Goal: Information Seeking & Learning: Learn about a topic

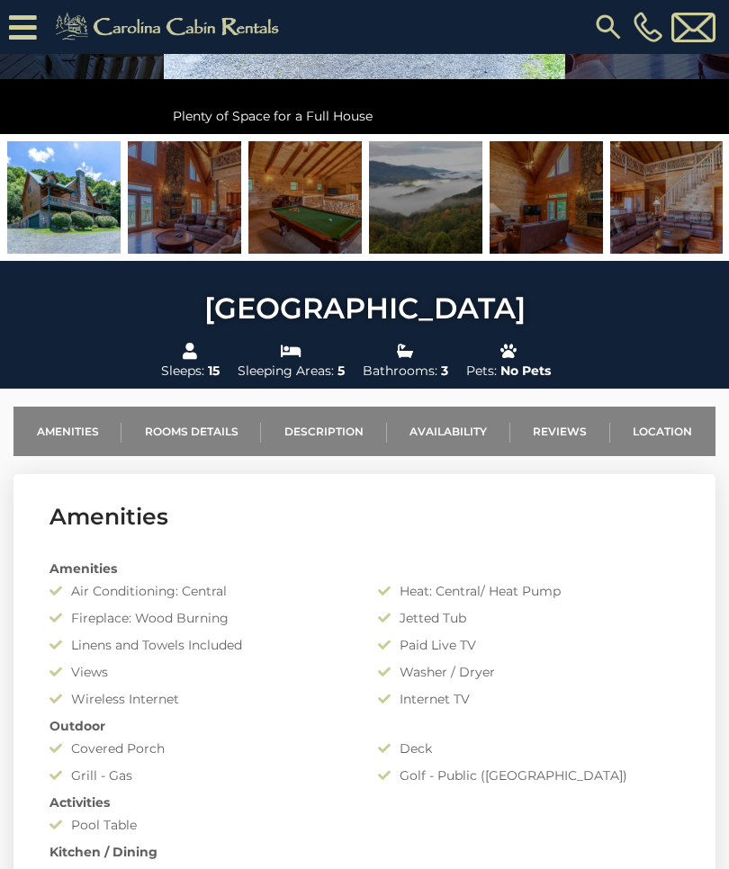
click at [653, 426] on link "Location" at bounding box center [662, 431] width 105 height 49
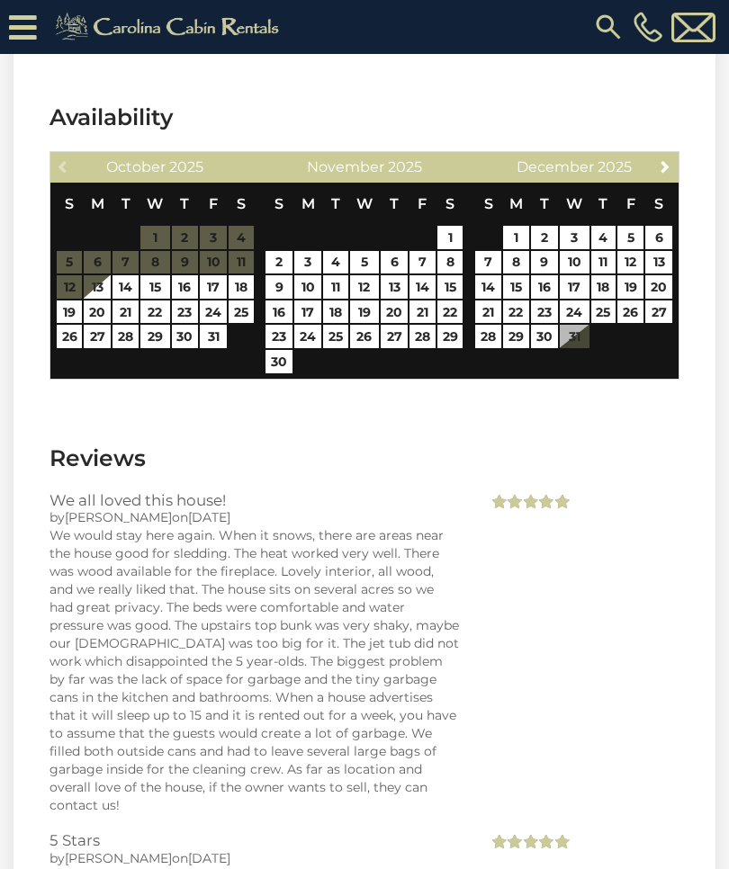
scroll to position [4052, 0]
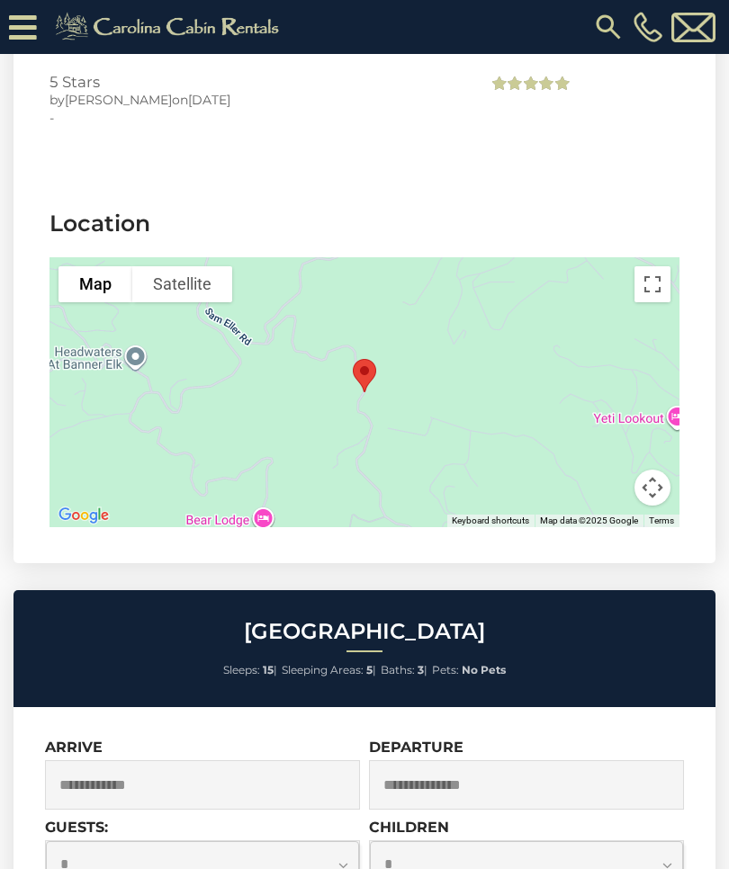
click at [659, 470] on button "Map camera controls" at bounding box center [652, 488] width 36 height 36
click at [605, 470] on button "Zoom out" at bounding box center [607, 488] width 36 height 36
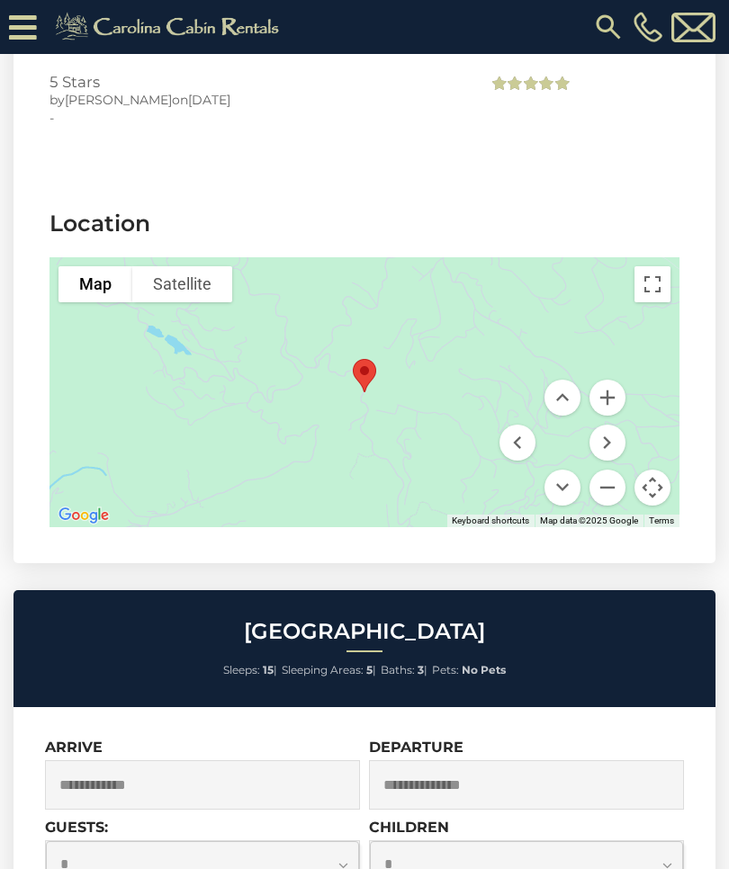
click at [595, 380] on button "Zoom in" at bounding box center [607, 398] width 36 height 36
click at [604, 380] on button "Zoom in" at bounding box center [607, 398] width 36 height 36
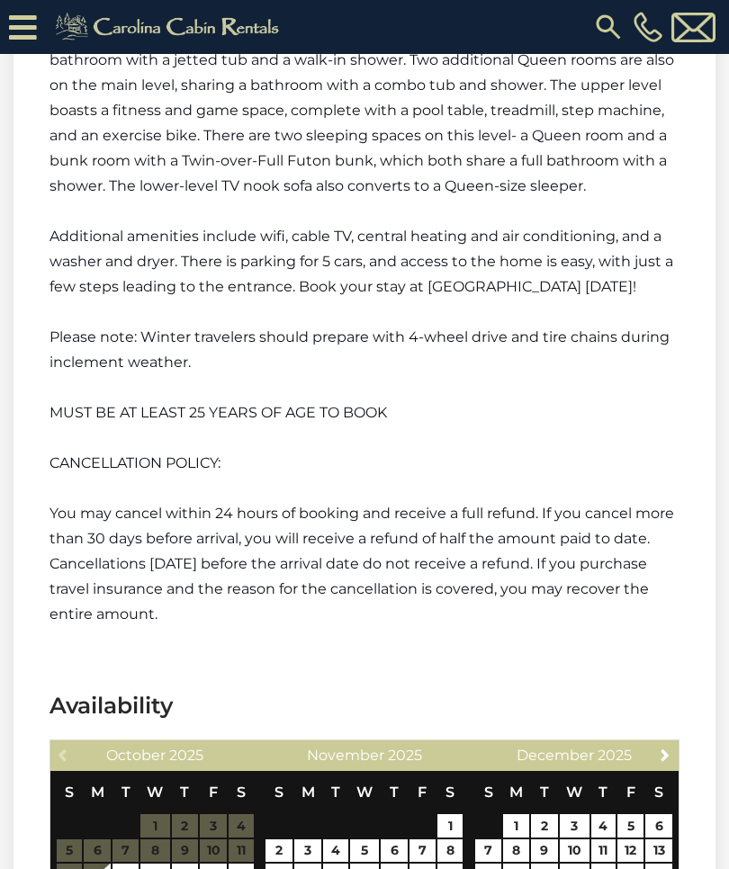
scroll to position [2703, 0]
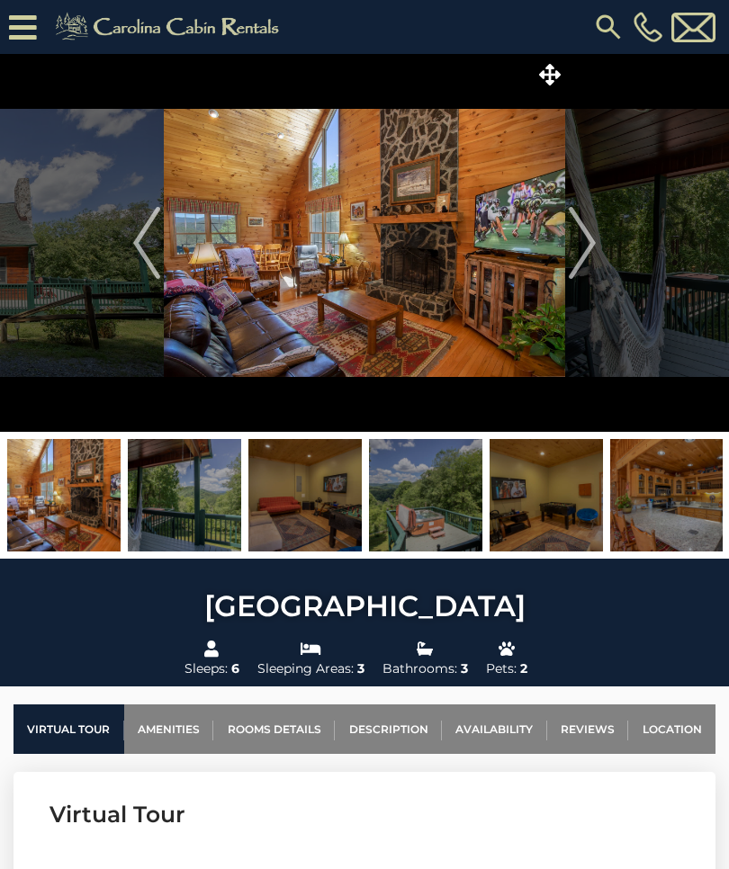
click at [566, 251] on button "Next" at bounding box center [582, 243] width 34 height 378
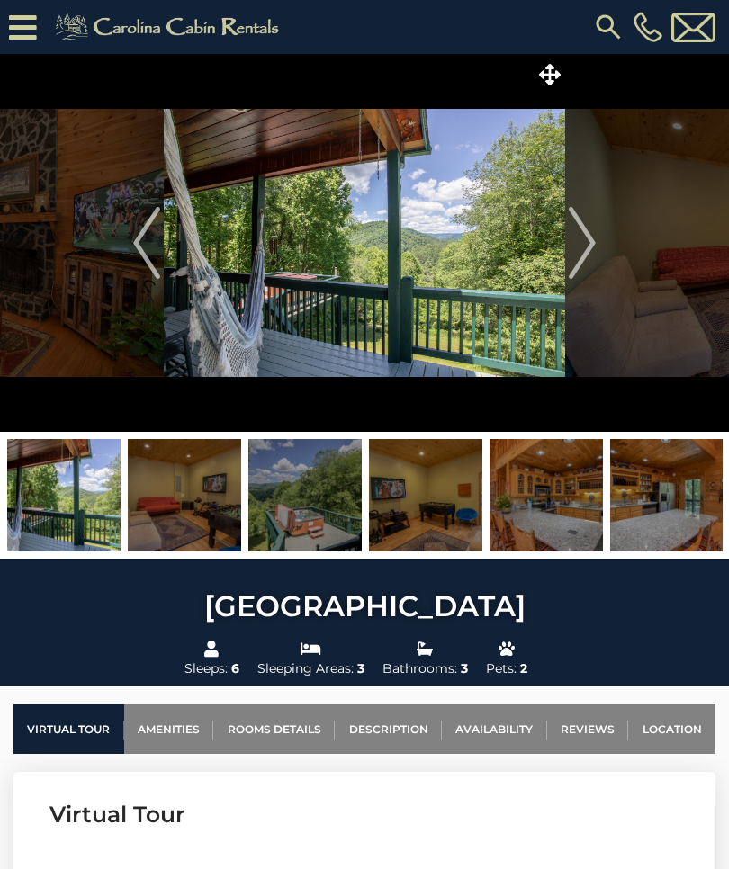
click at [581, 247] on img "Next" at bounding box center [582, 243] width 27 height 72
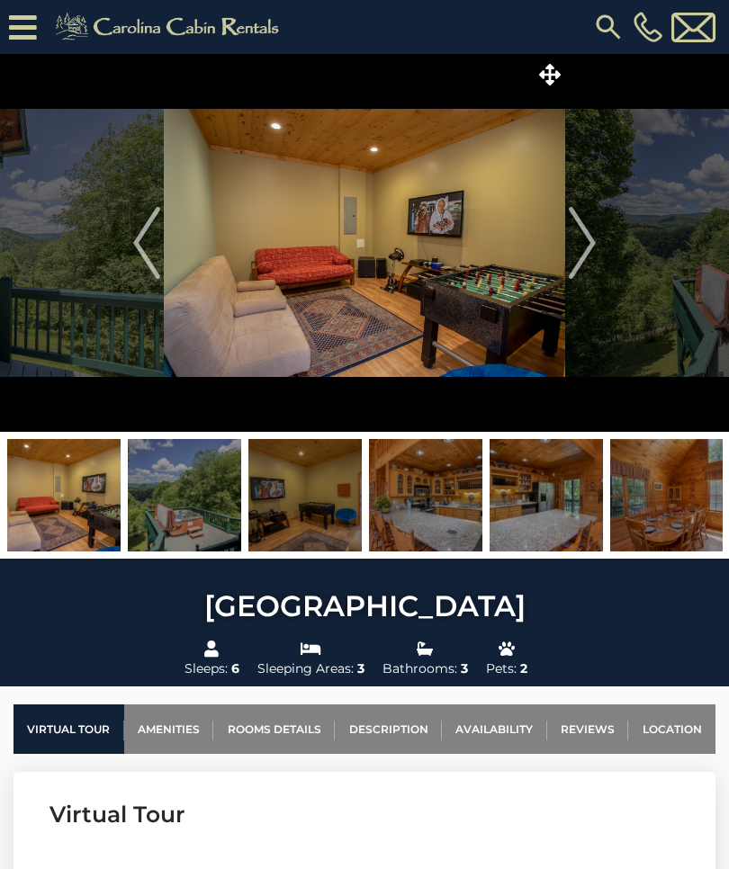
click at [578, 247] on img "Next" at bounding box center [582, 243] width 27 height 72
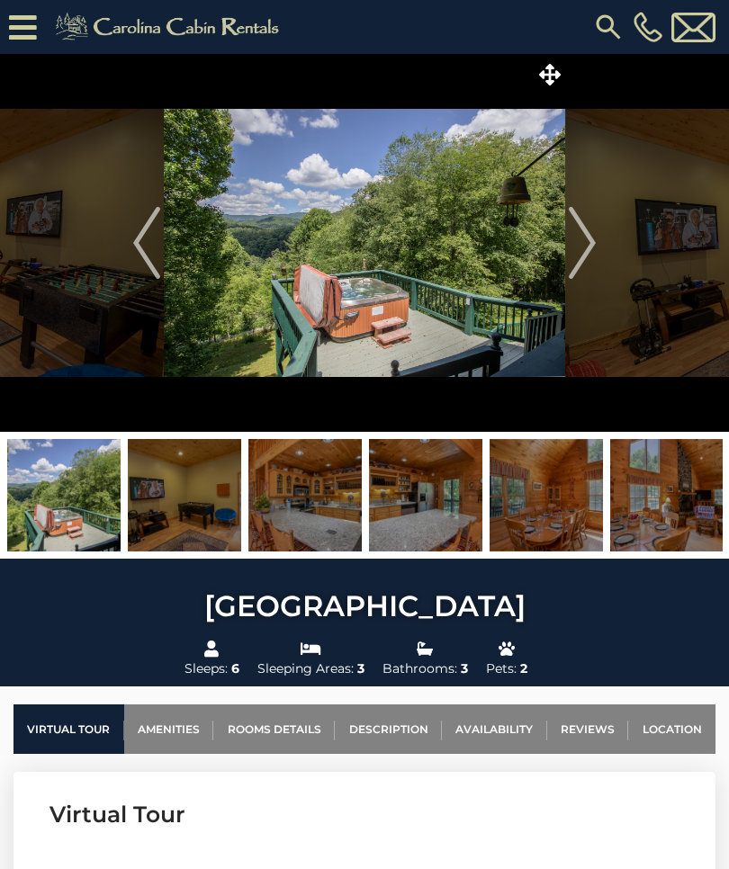
click at [584, 248] on img "Next" at bounding box center [582, 243] width 27 height 72
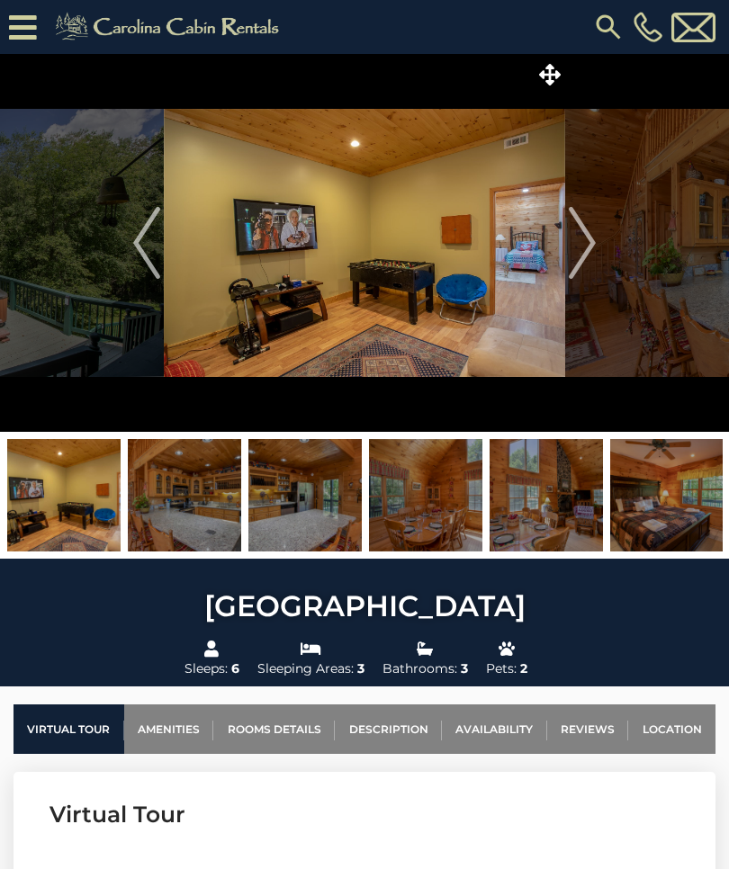
click at [592, 245] on img "Next" at bounding box center [582, 243] width 27 height 72
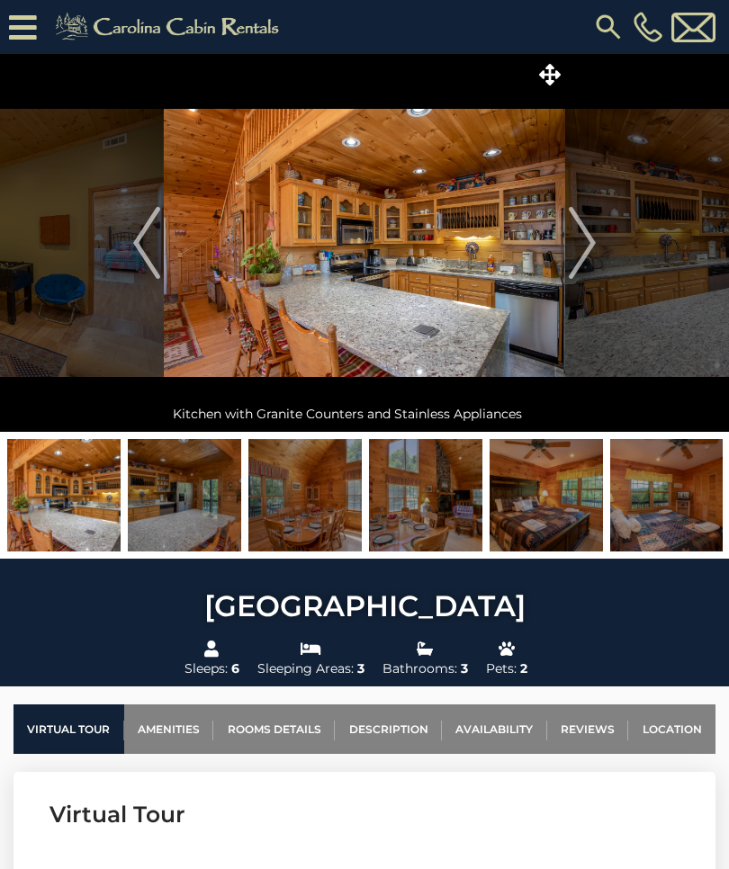
click at [579, 247] on img "Next" at bounding box center [582, 243] width 27 height 72
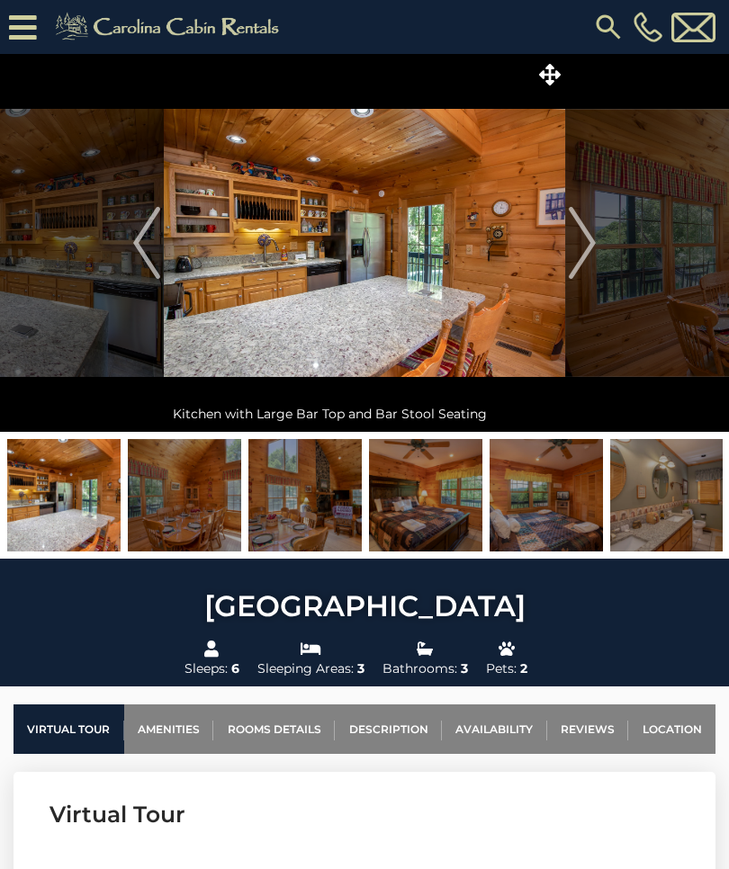
click at [579, 248] on img "Next" at bounding box center [582, 243] width 27 height 72
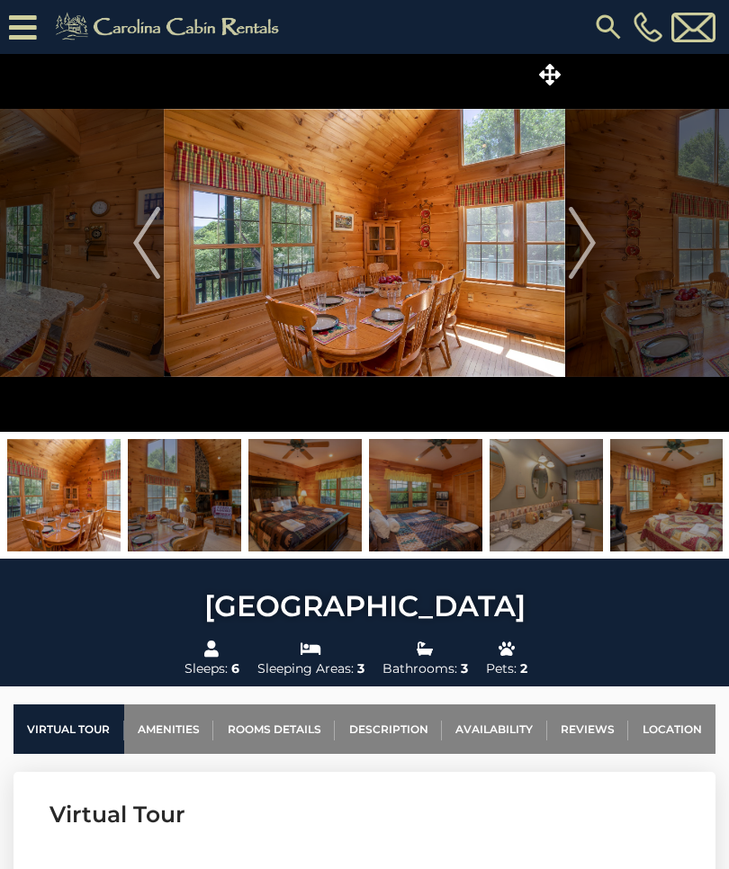
click at [585, 248] on img "Next" at bounding box center [582, 243] width 27 height 72
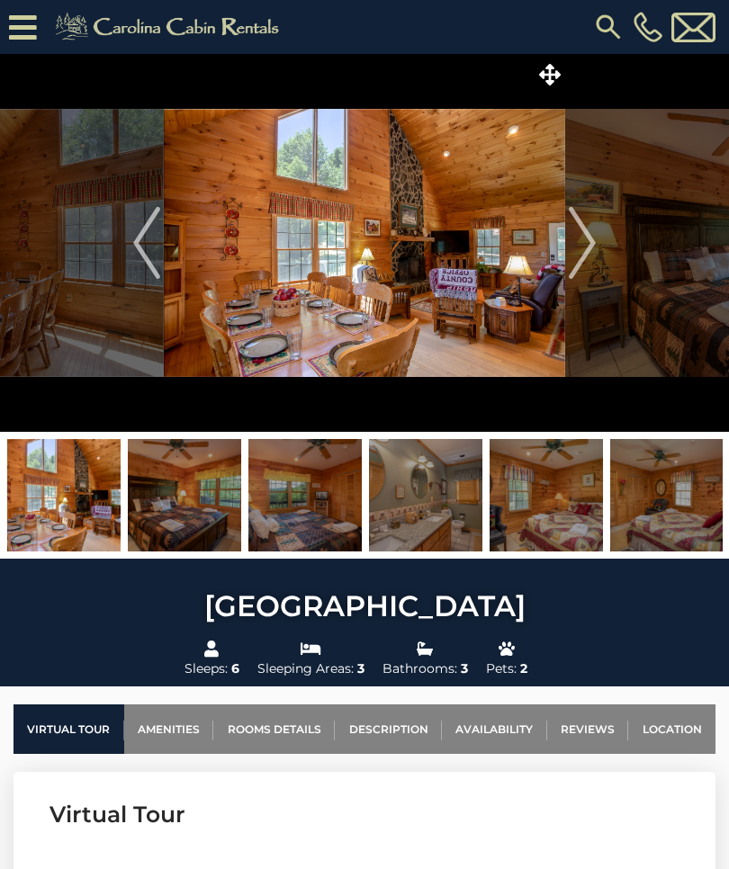
click at [575, 247] on img "Next" at bounding box center [582, 243] width 27 height 72
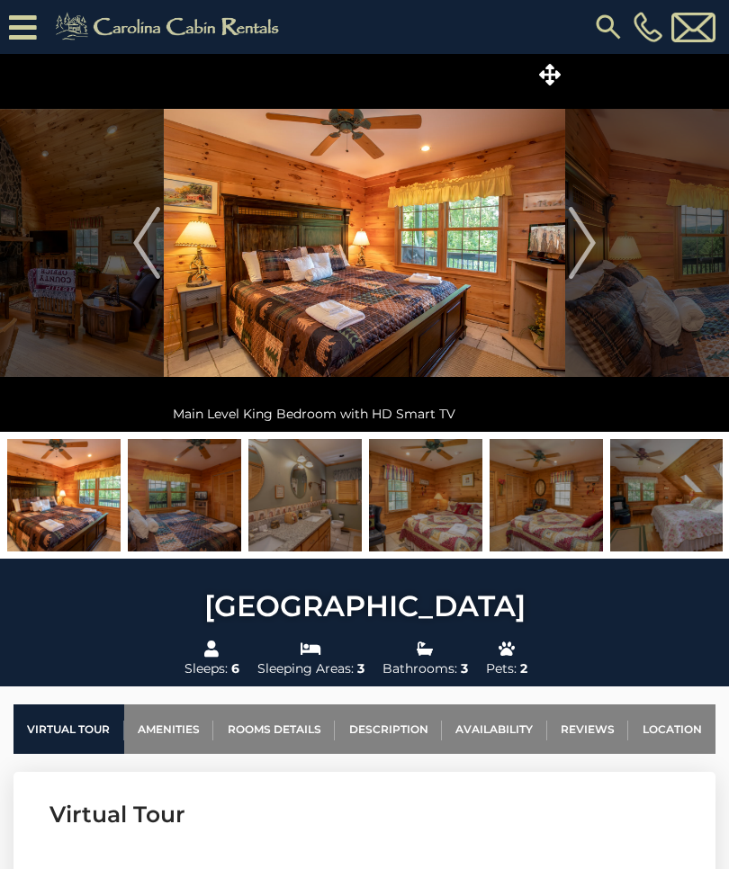
click at [578, 248] on img "Next" at bounding box center [582, 243] width 27 height 72
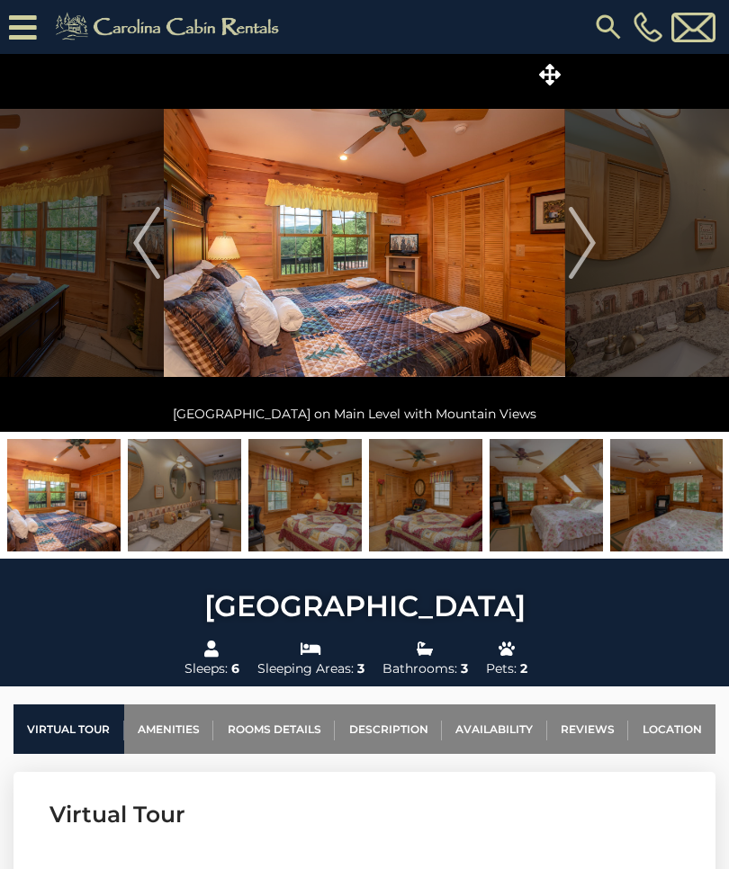
click at [578, 248] on img "Next" at bounding box center [582, 243] width 27 height 72
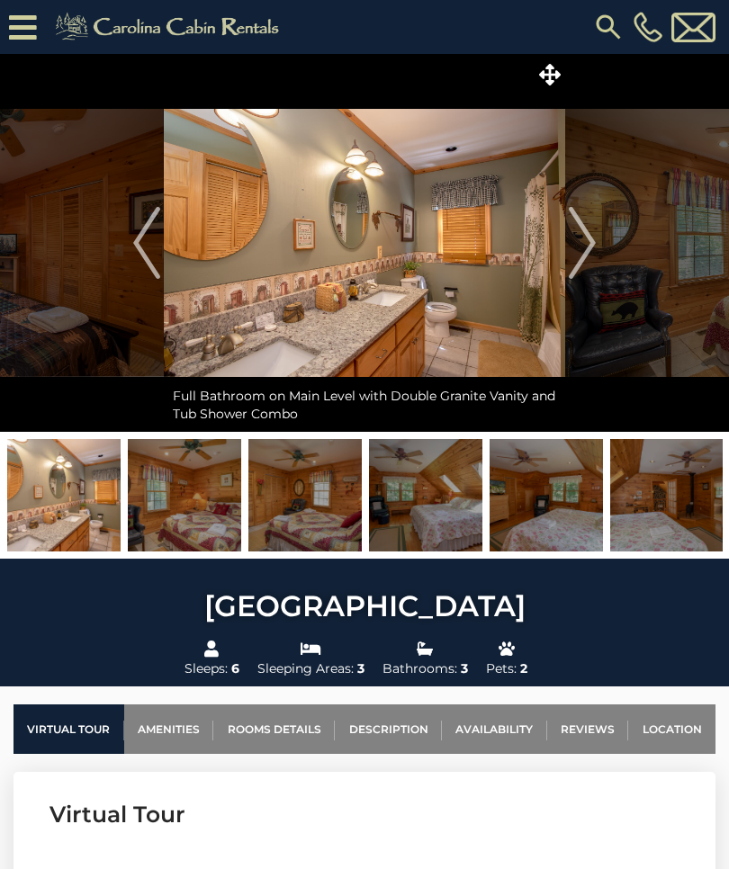
click at [584, 246] on img "Next" at bounding box center [582, 243] width 27 height 72
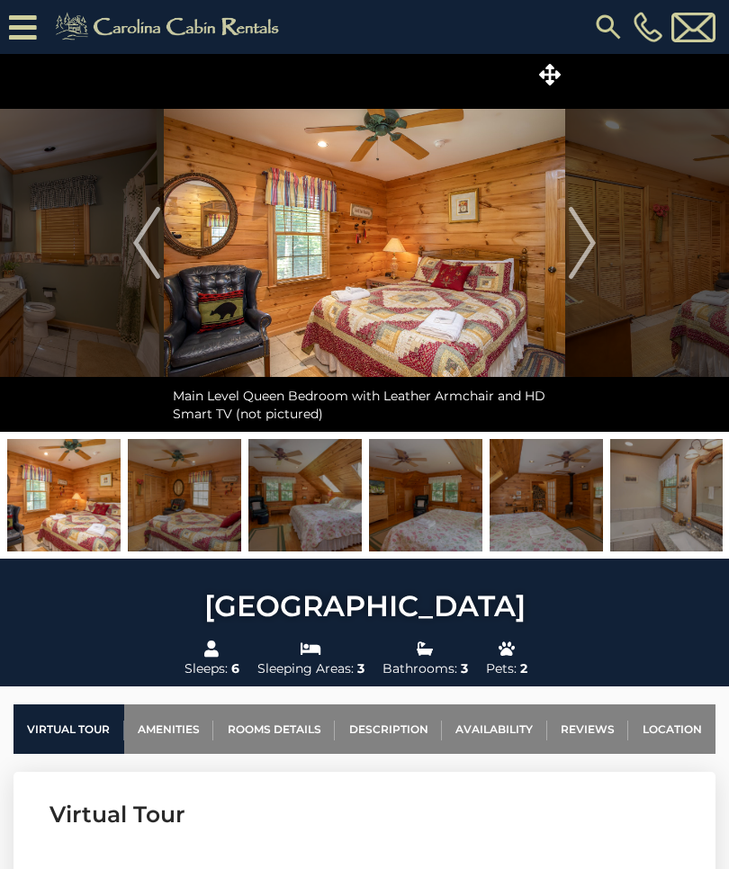
click at [587, 246] on img "Next" at bounding box center [582, 243] width 27 height 72
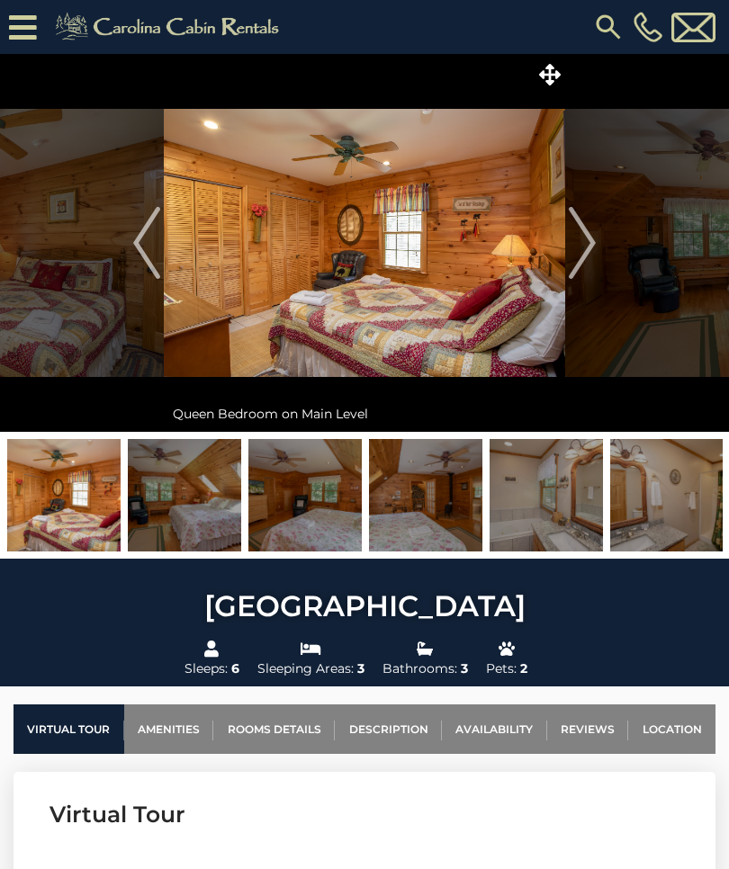
click at [587, 244] on img "Next" at bounding box center [582, 243] width 27 height 72
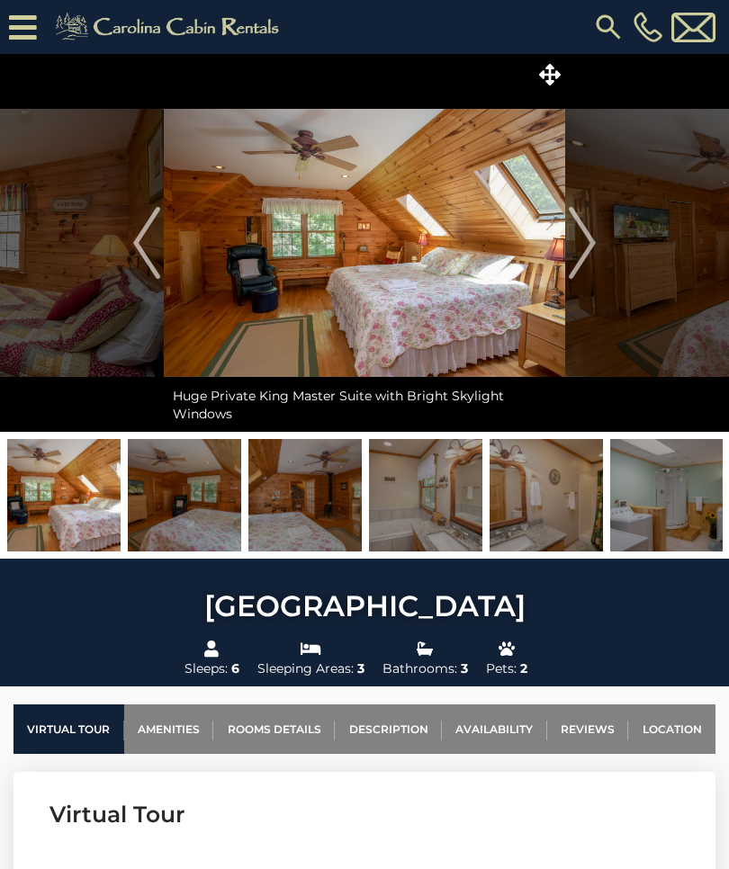
click at [588, 243] on img "Next" at bounding box center [582, 243] width 27 height 72
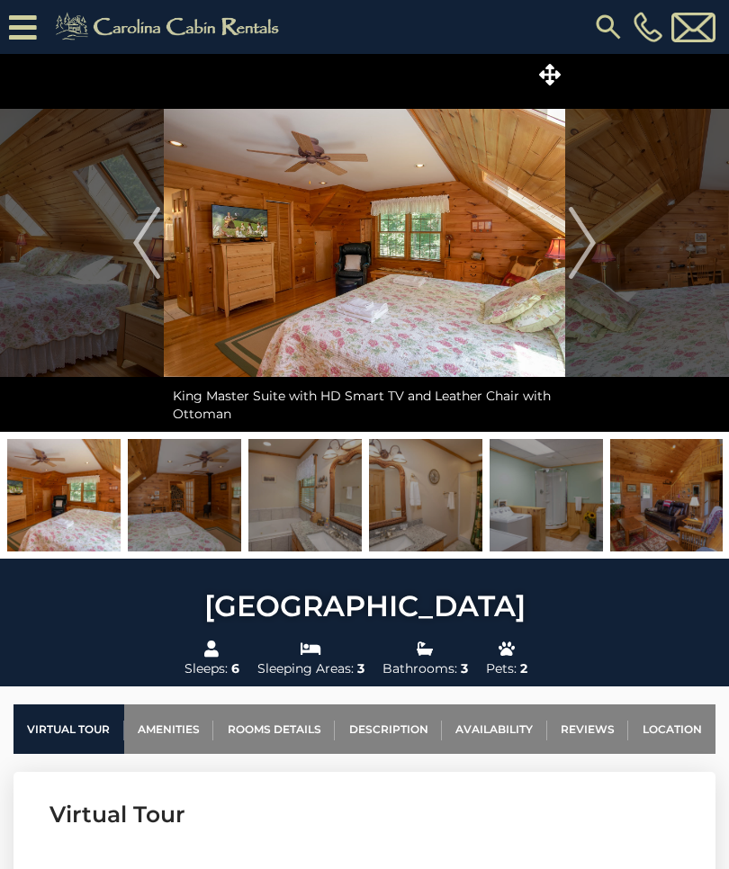
click at [587, 247] on img "Next" at bounding box center [582, 243] width 27 height 72
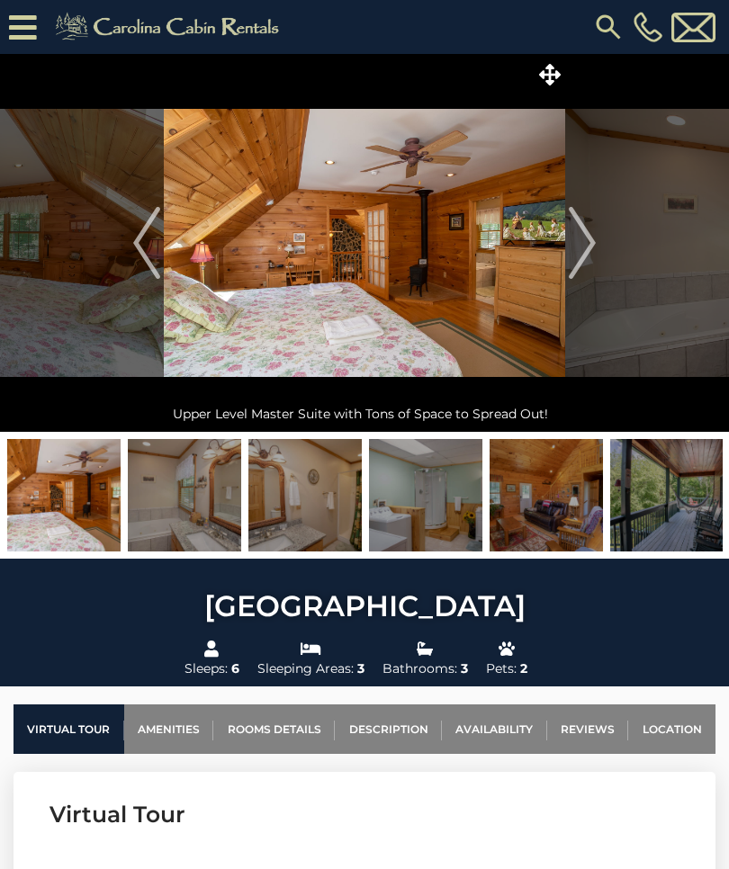
click at [588, 247] on img "Next" at bounding box center [582, 243] width 27 height 72
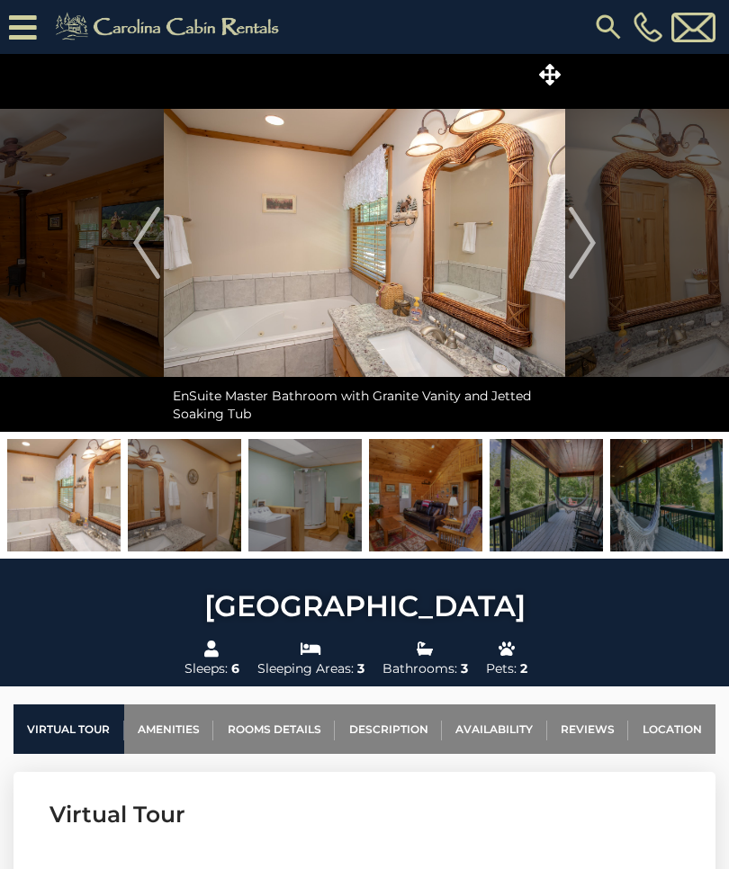
click at [591, 248] on img "Next" at bounding box center [582, 243] width 27 height 72
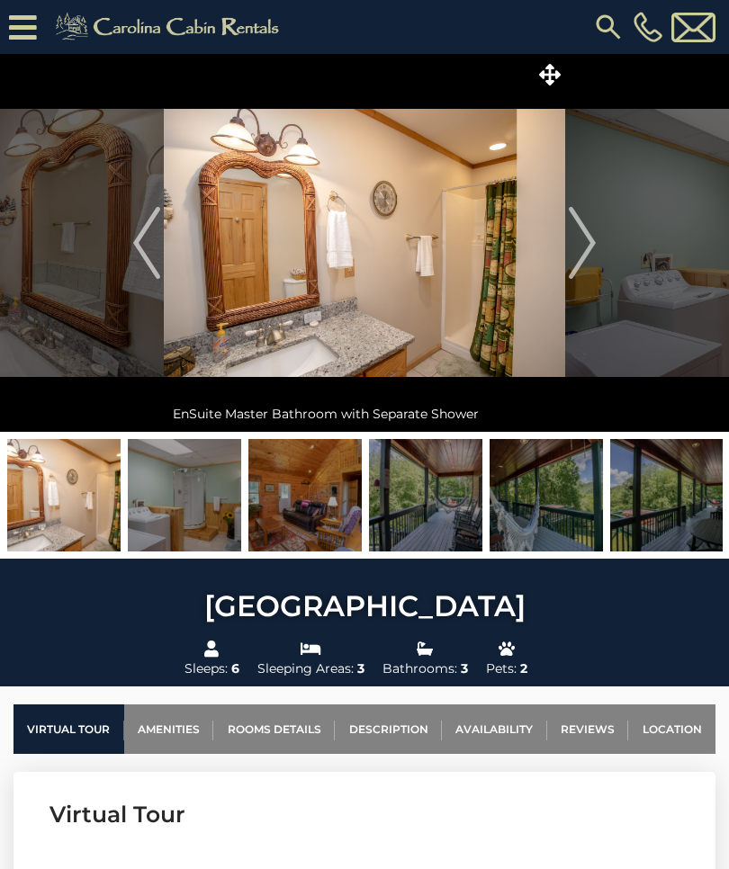
click at [587, 248] on img "Next" at bounding box center [582, 243] width 27 height 72
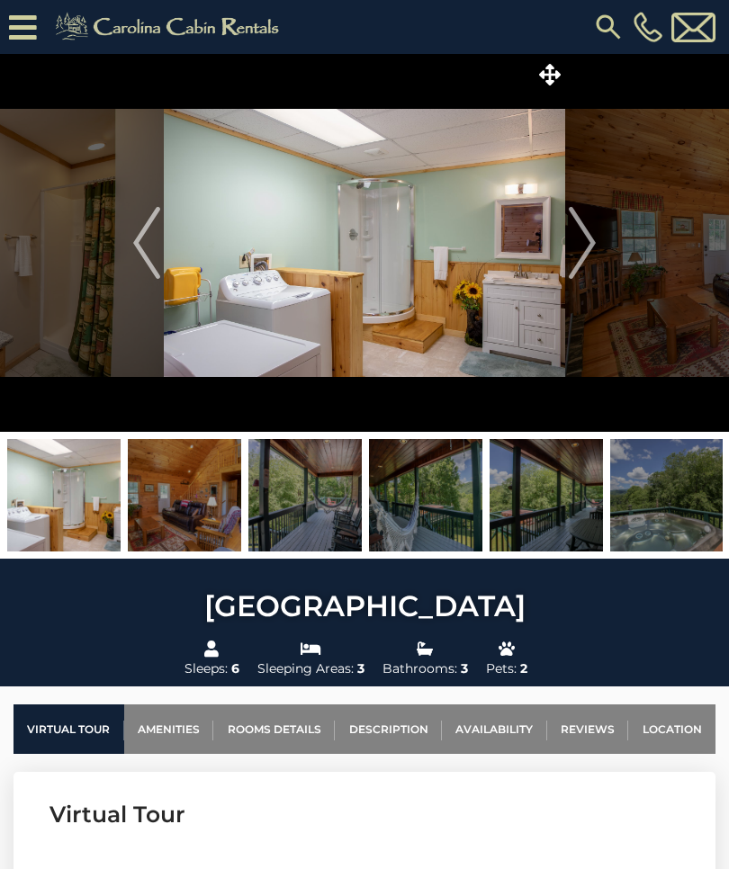
click at [589, 249] on img "Next" at bounding box center [582, 243] width 27 height 72
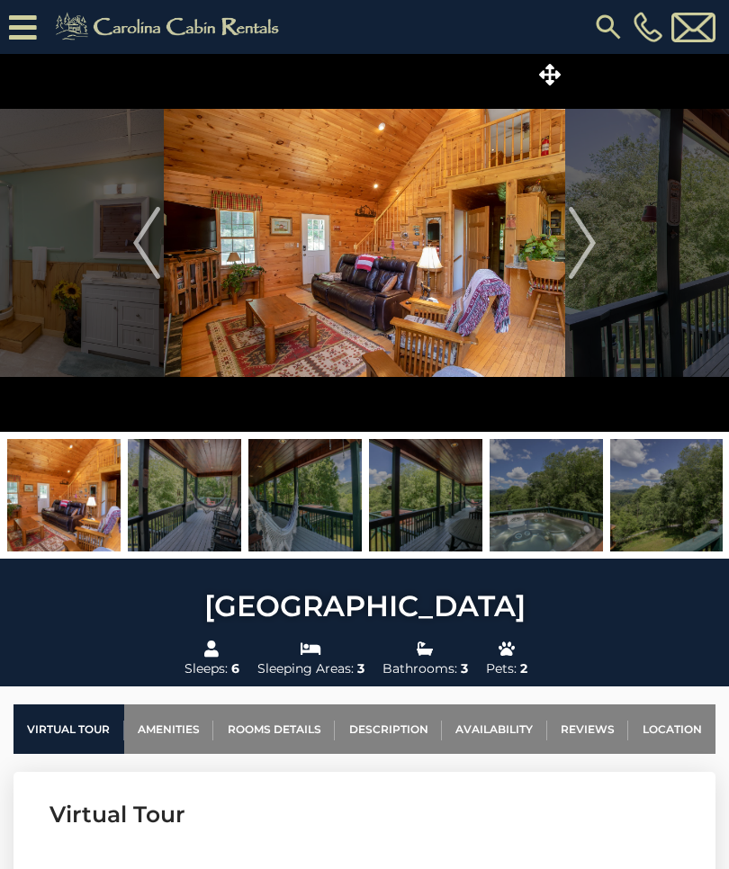
click at [590, 247] on img "Next" at bounding box center [582, 243] width 27 height 72
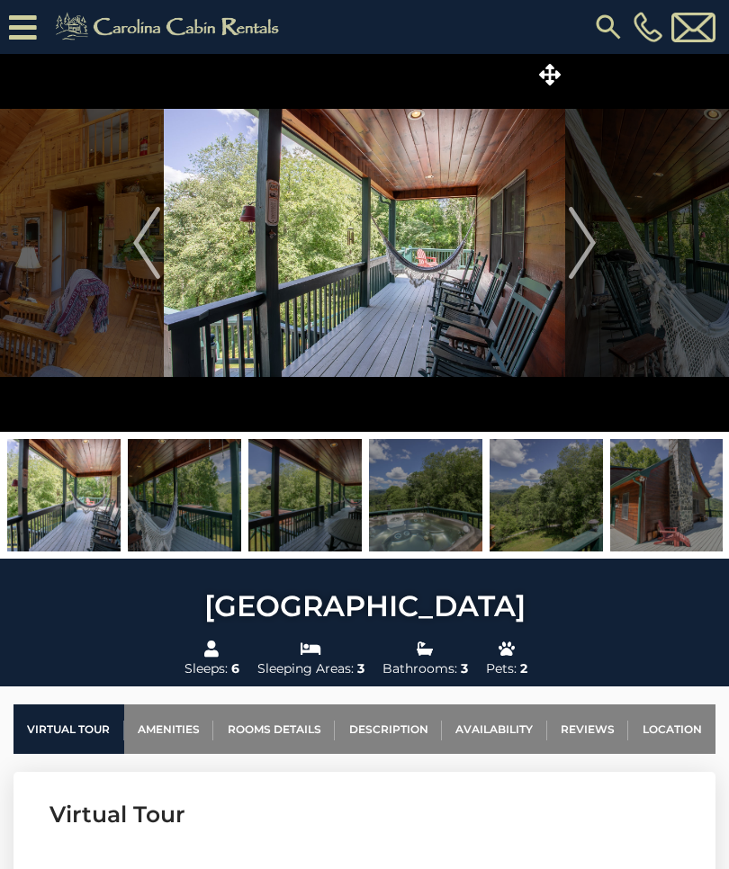
click at [595, 247] on img "Next" at bounding box center [582, 243] width 27 height 72
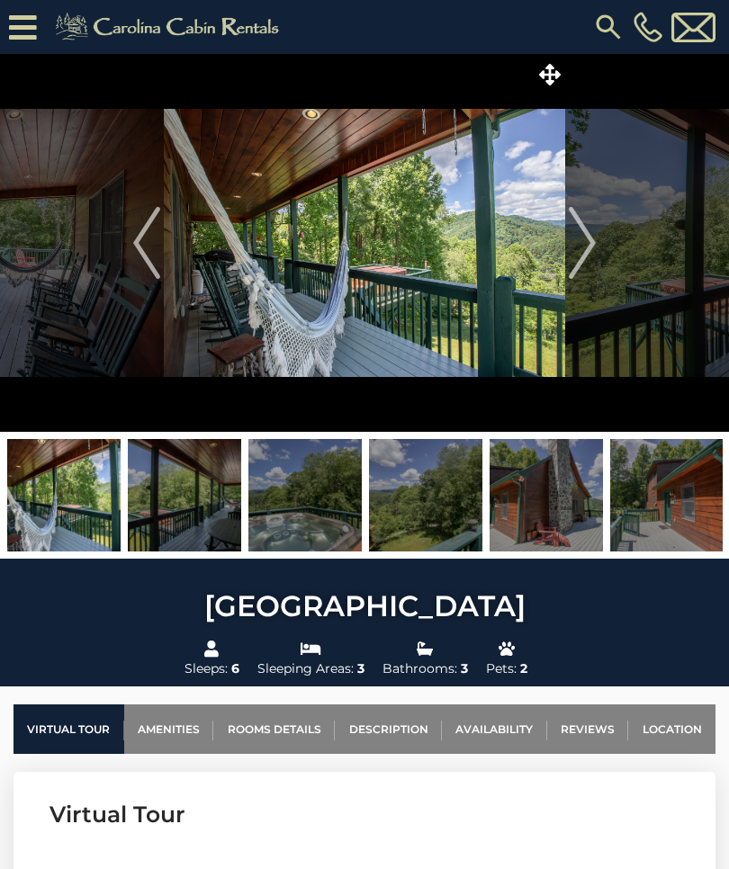
click at [589, 246] on img "Next" at bounding box center [582, 243] width 27 height 72
